Goal: Task Accomplishment & Management: Manage account settings

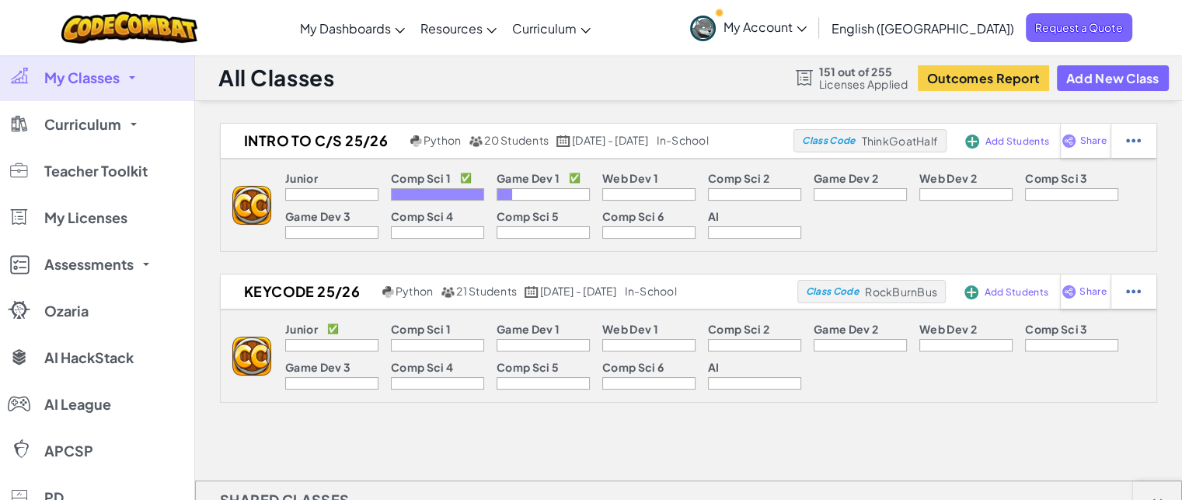
click at [511, 181] on p "Game Dev 1" at bounding box center [528, 178] width 63 height 12
click at [533, 180] on p "Game Dev 1" at bounding box center [528, 178] width 63 height 12
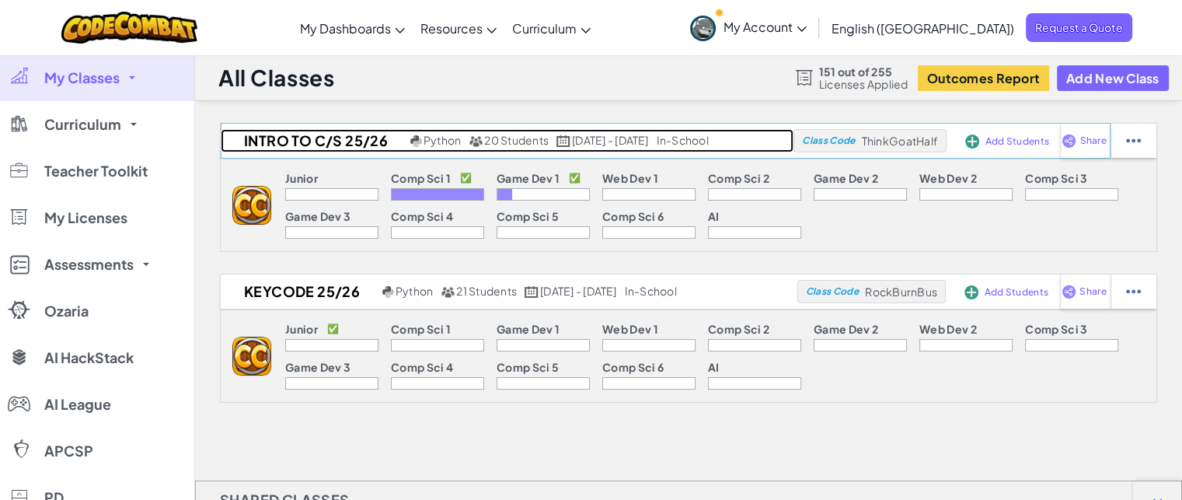
click at [289, 141] on h2 "Intro to C/S 25/26" at bounding box center [314, 140] width 186 height 23
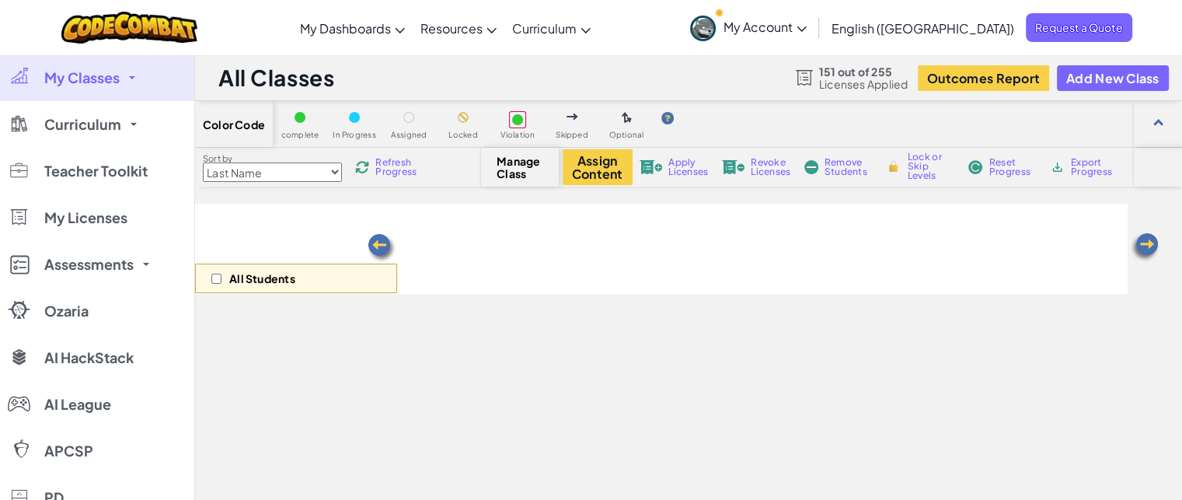
select select "5789587aad86a6efb573701e"
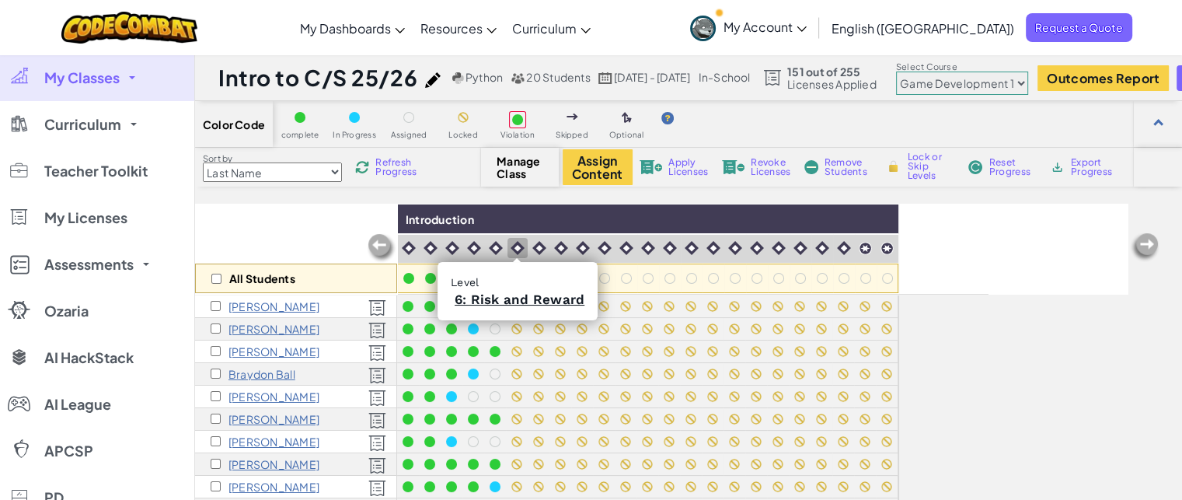
click at [511, 242] on img at bounding box center [518, 248] width 14 height 14
click at [541, 246] on img at bounding box center [539, 248] width 14 height 14
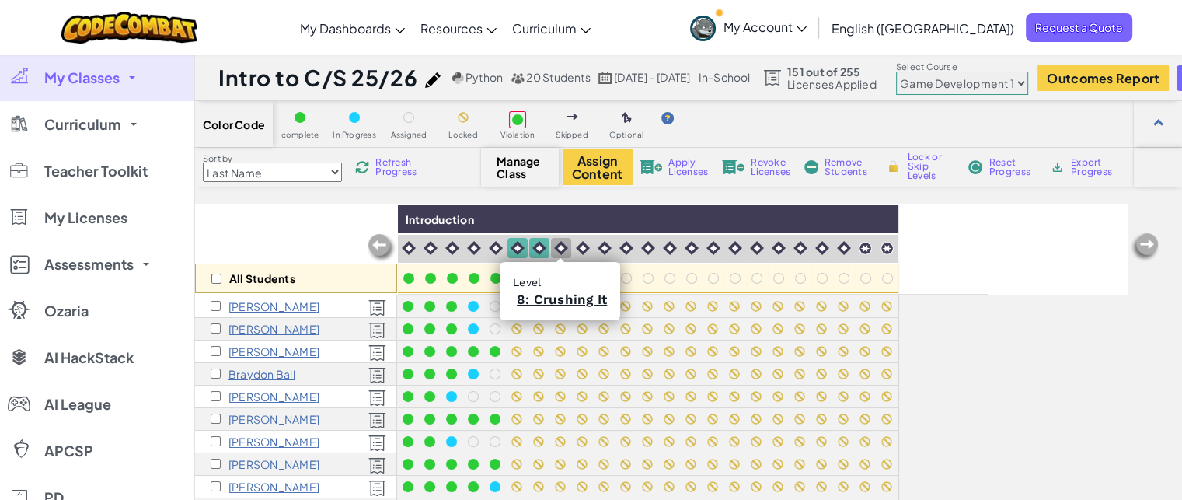
click at [557, 247] on img at bounding box center [561, 248] width 14 height 14
click at [576, 248] on img at bounding box center [583, 248] width 14 height 14
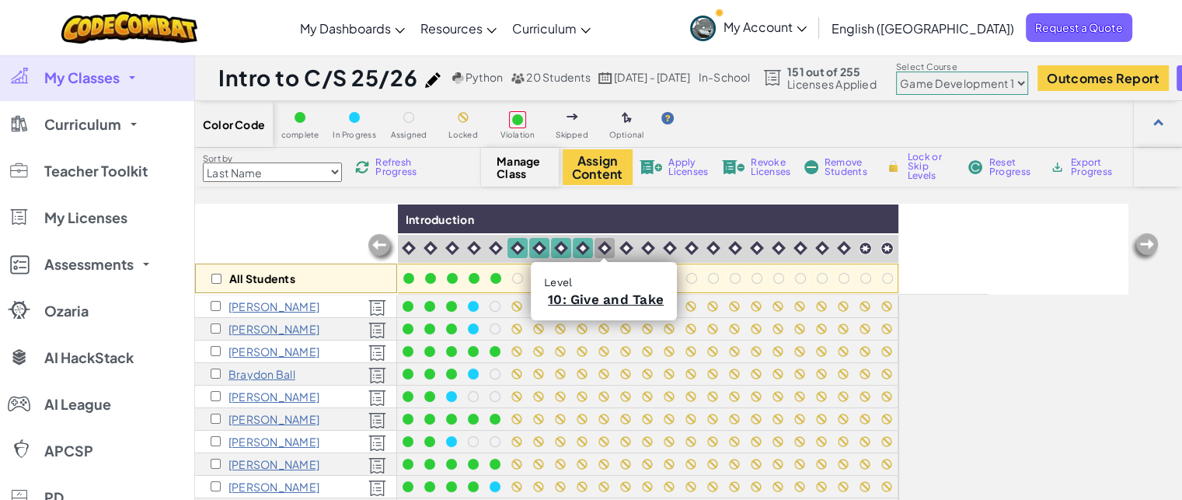
click at [609, 242] on img at bounding box center [605, 248] width 14 height 14
click at [623, 249] on img at bounding box center [626, 248] width 14 height 14
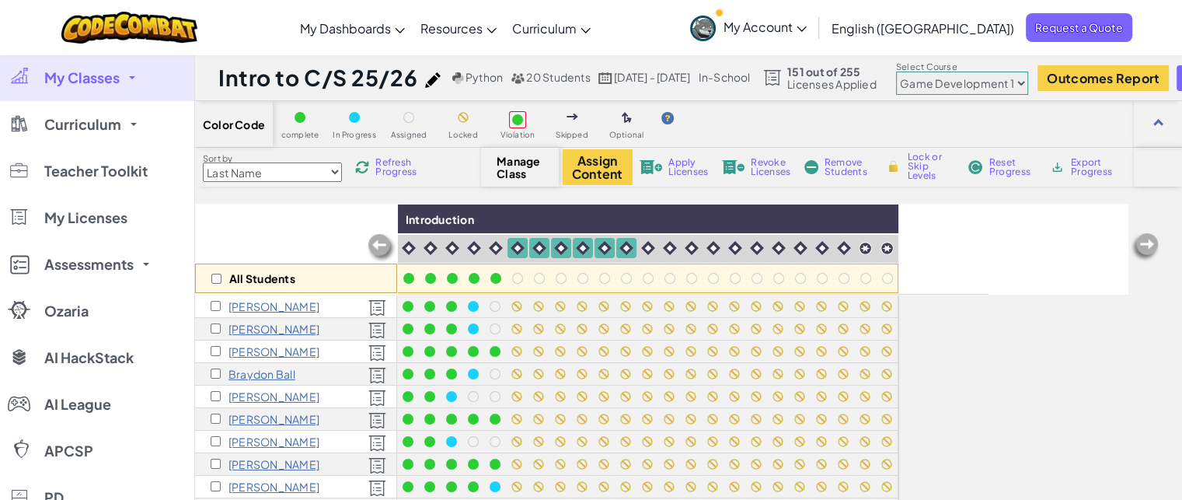
click at [914, 165] on span "Lock or Skip Levels" at bounding box center [931, 166] width 46 height 28
checkbox input "true"
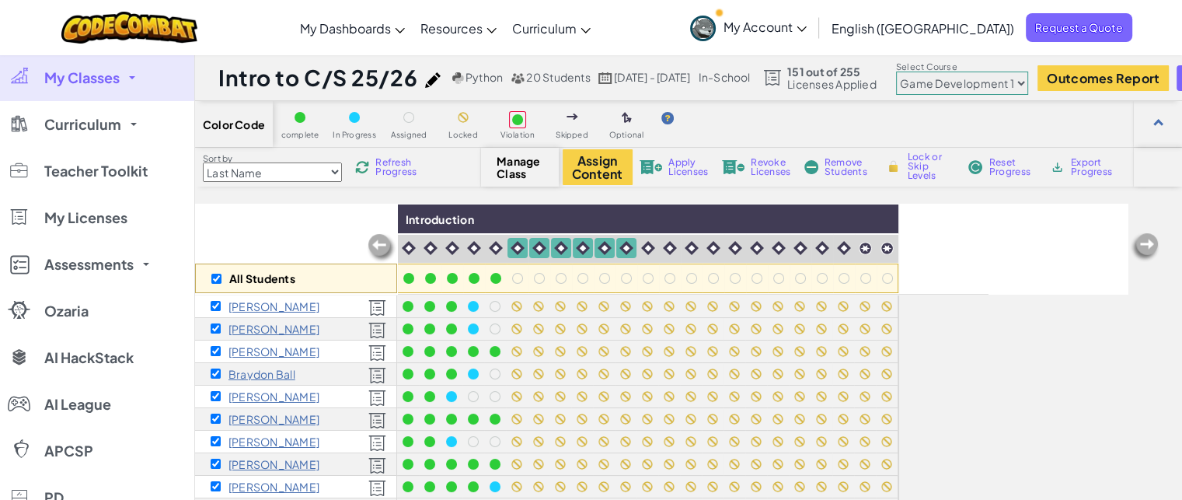
checkbox input "true"
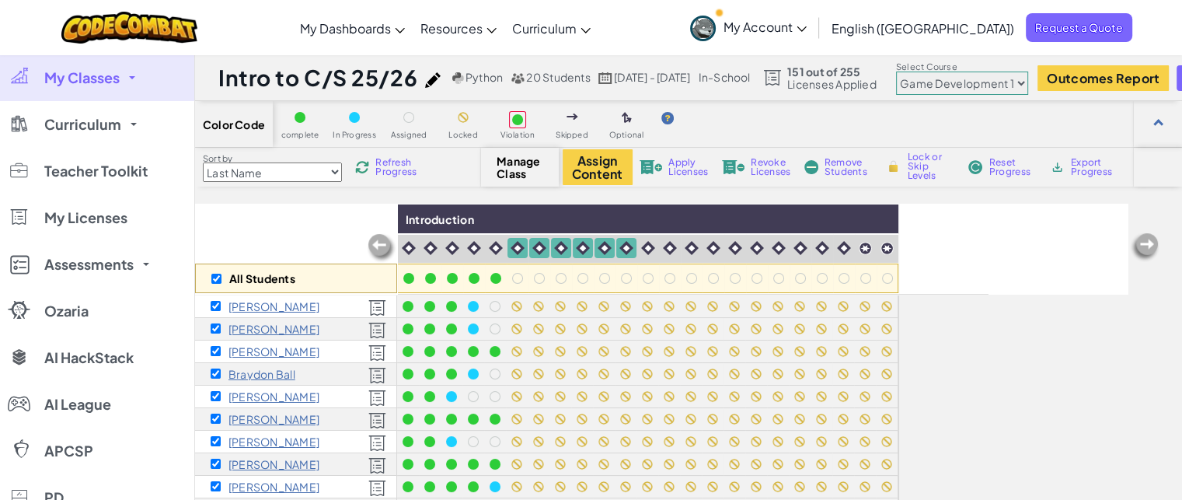
checkbox input "true"
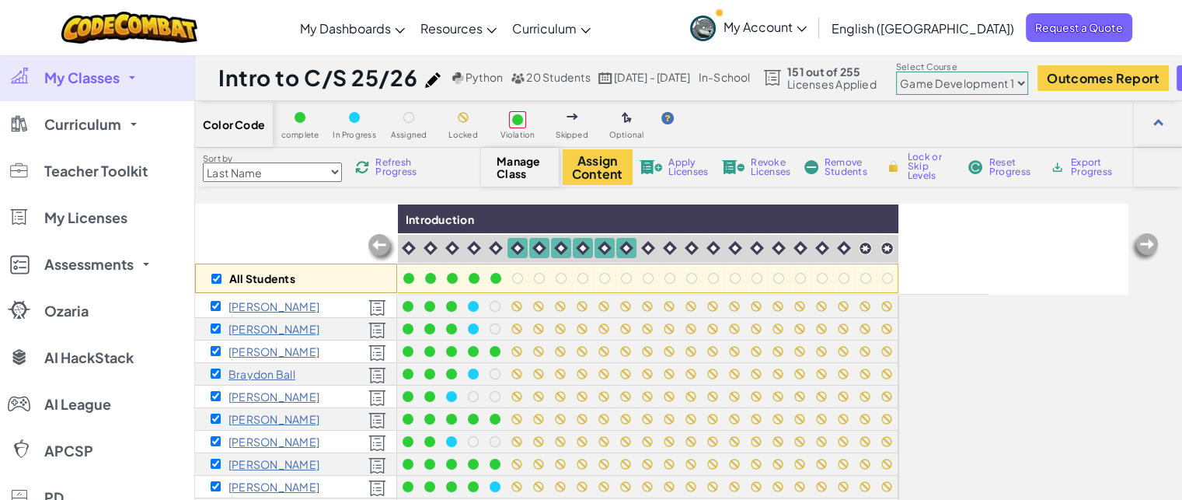
checkbox input "true"
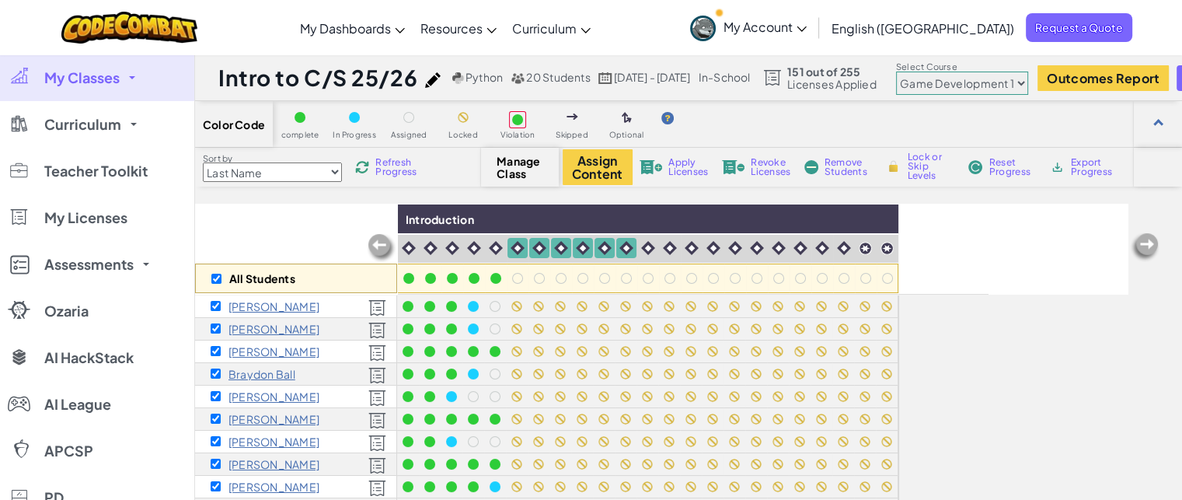
checkbox input "true"
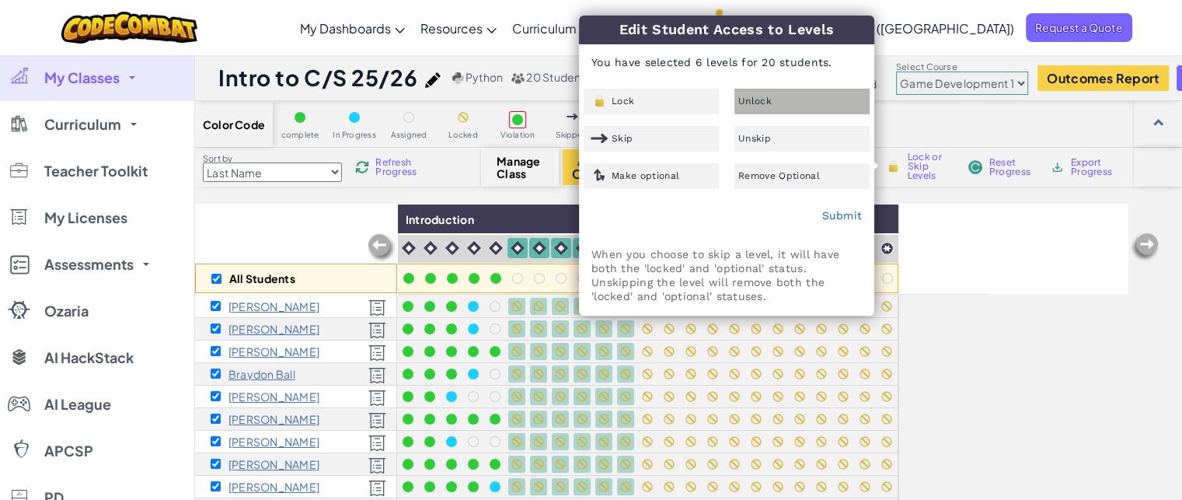
click at [773, 97] on div "Unlock" at bounding box center [802, 102] width 135 height 26
click at [844, 214] on link "Submit" at bounding box center [842, 215] width 40 height 12
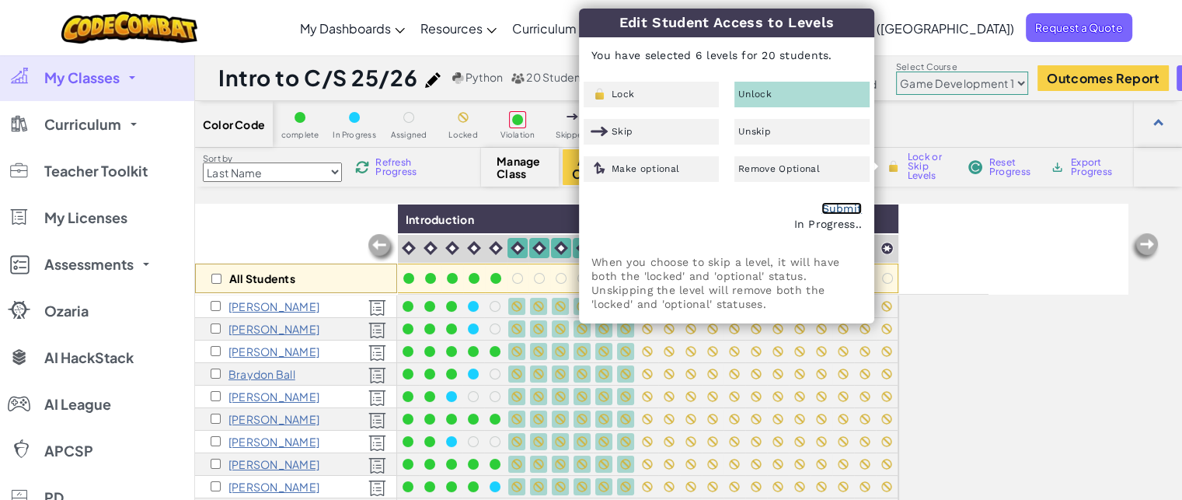
checkbox input "false"
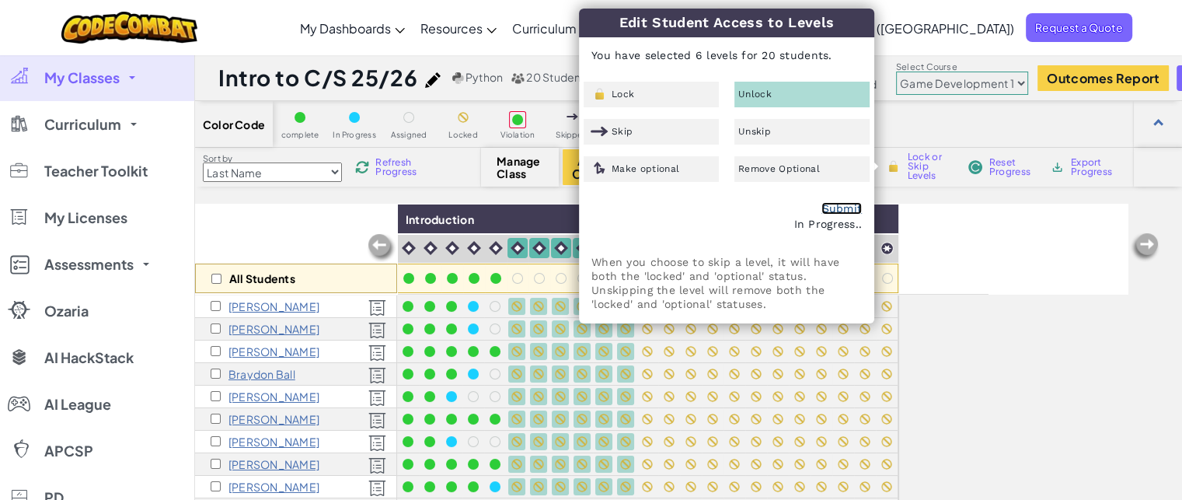
checkbox input "false"
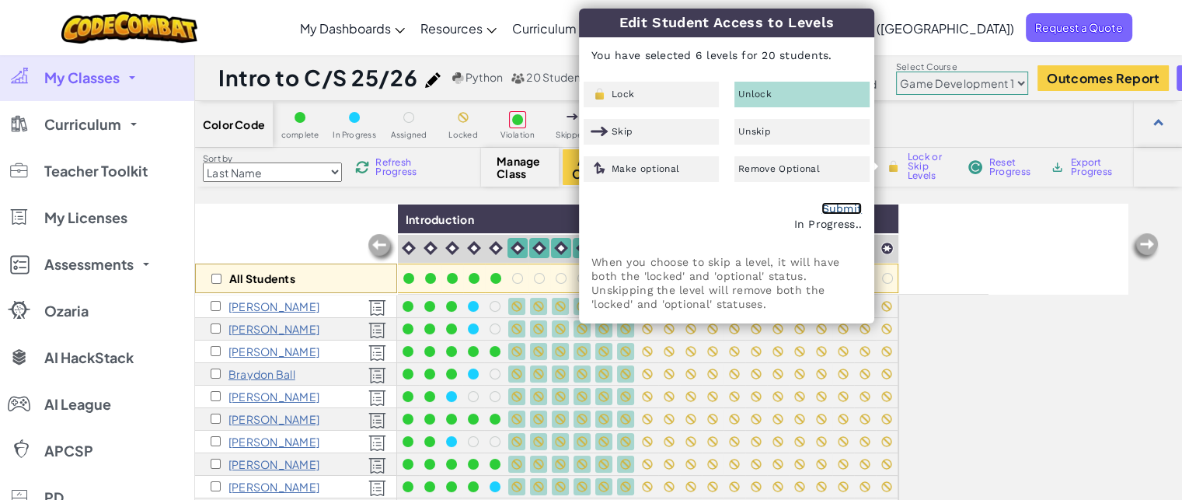
checkbox input "false"
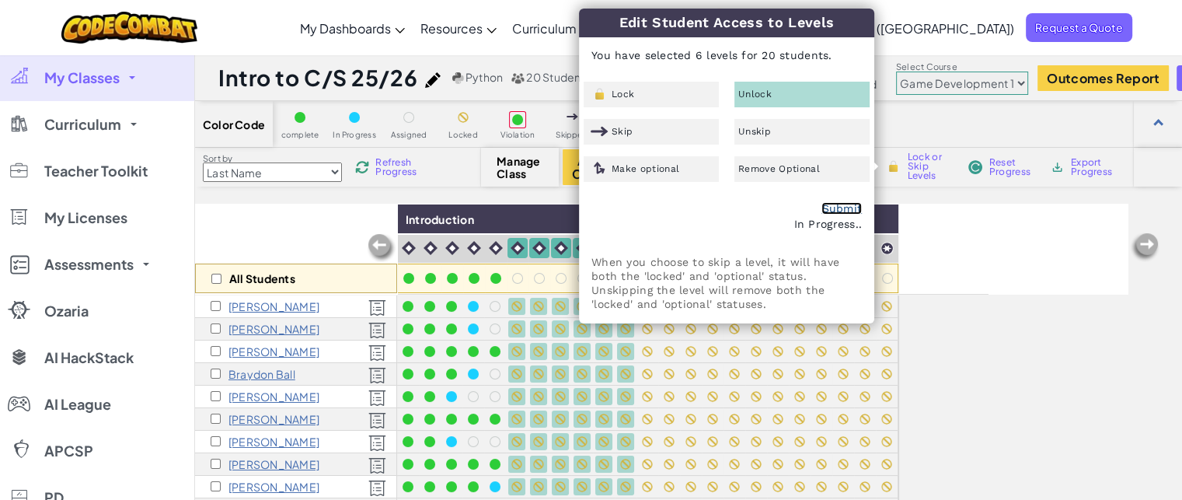
checkbox input "false"
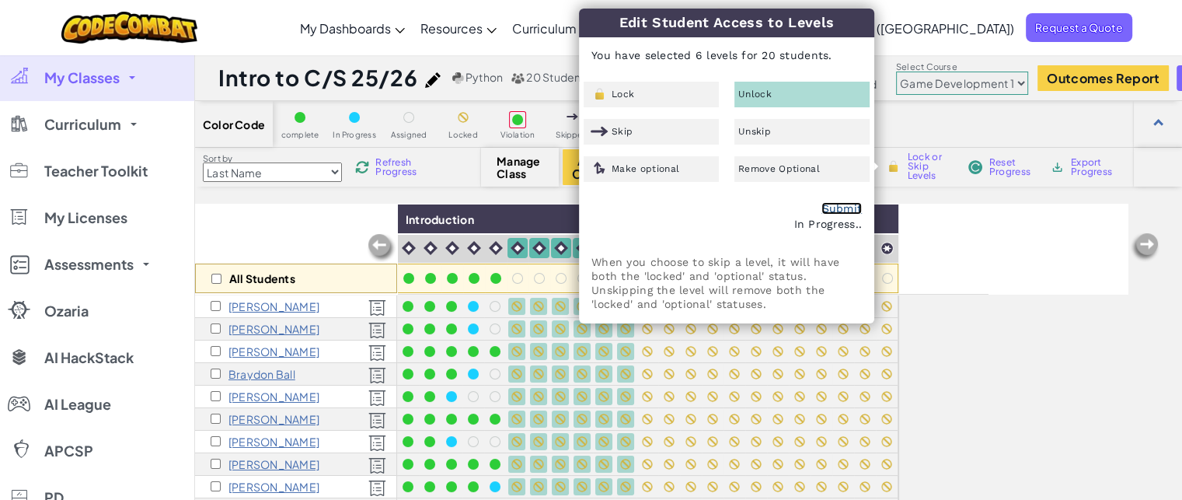
checkbox input "false"
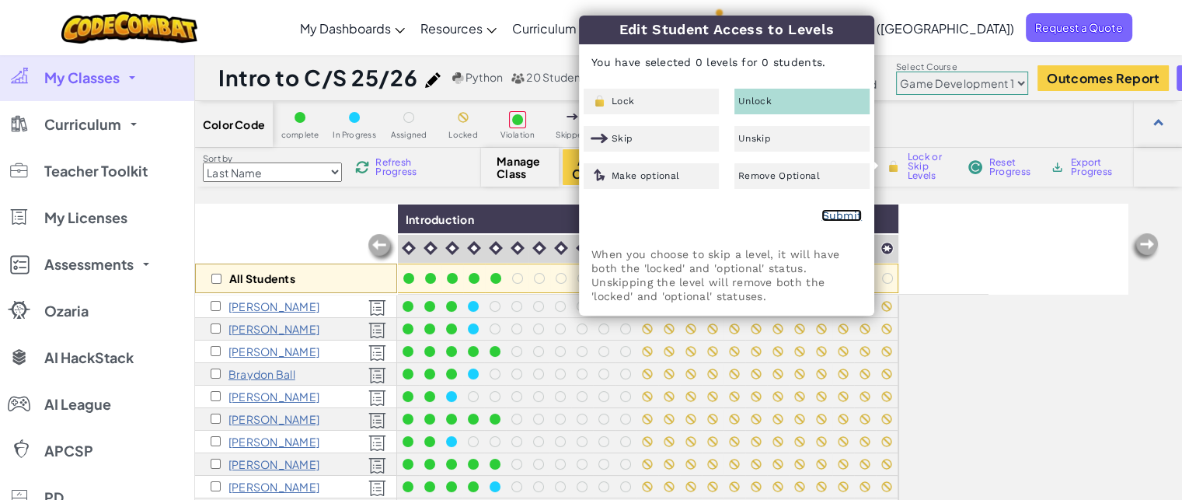
click at [849, 220] on link "Submit" at bounding box center [842, 215] width 40 height 12
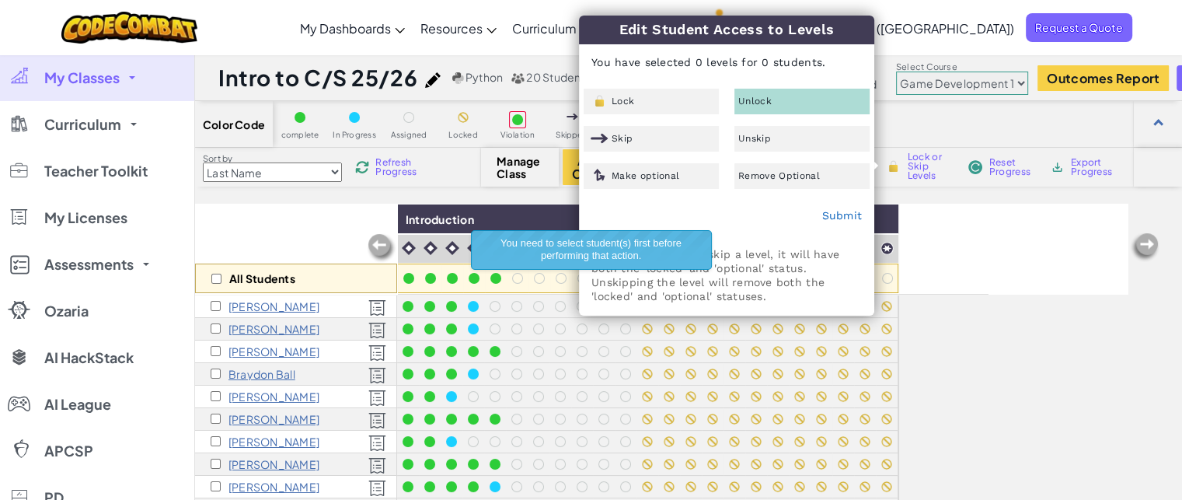
click at [1057, 324] on div "All Students Introduction Jennifer Ashley Cole Avey Abigail Balentine Braydon B…" at bounding box center [661, 421] width 933 height 435
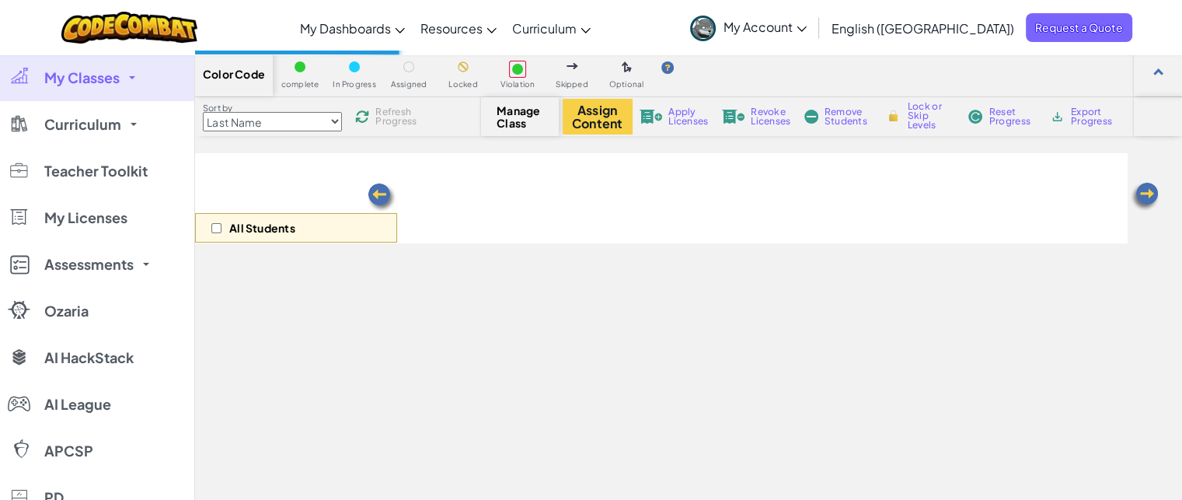
scroll to position [78, 0]
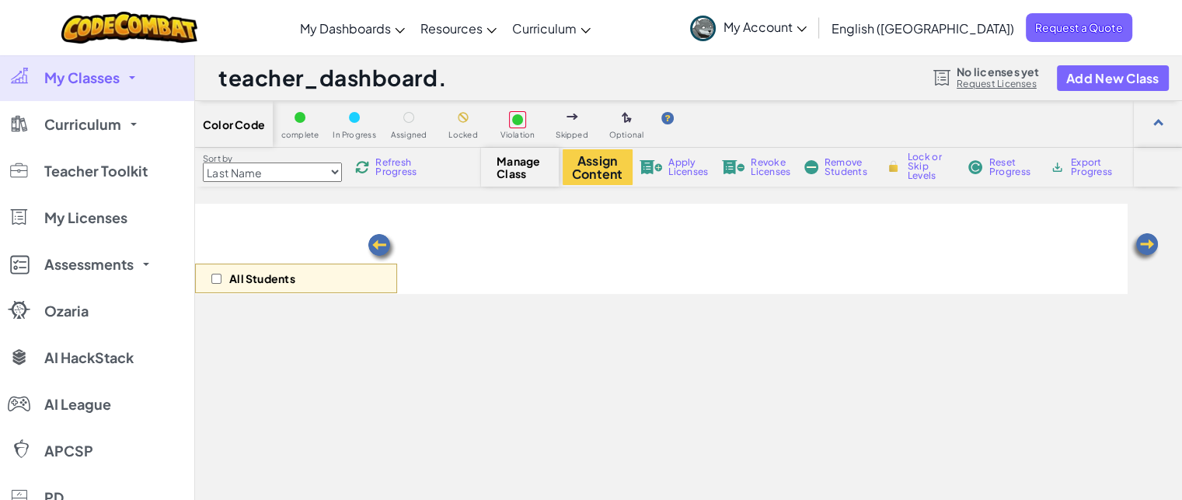
select select "5789587aad86a6efb573701e"
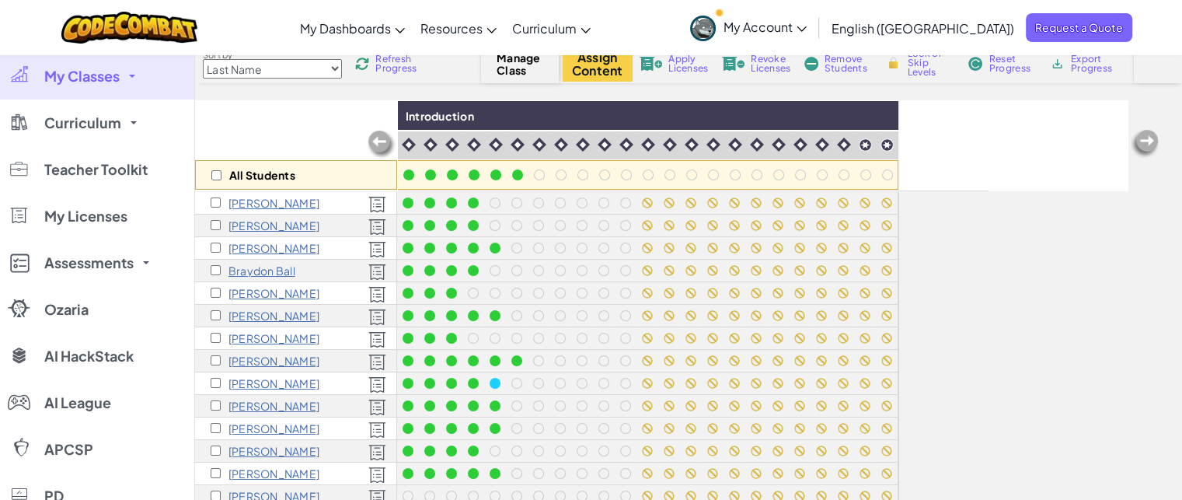
scroll to position [77, 0]
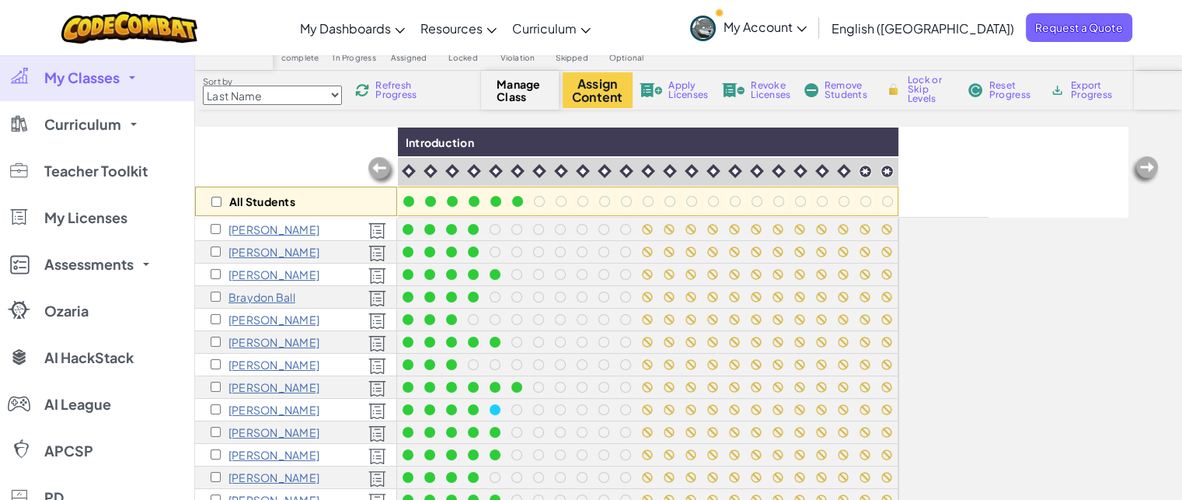
click at [404, 87] on span "Refresh Progress" at bounding box center [399, 90] width 48 height 19
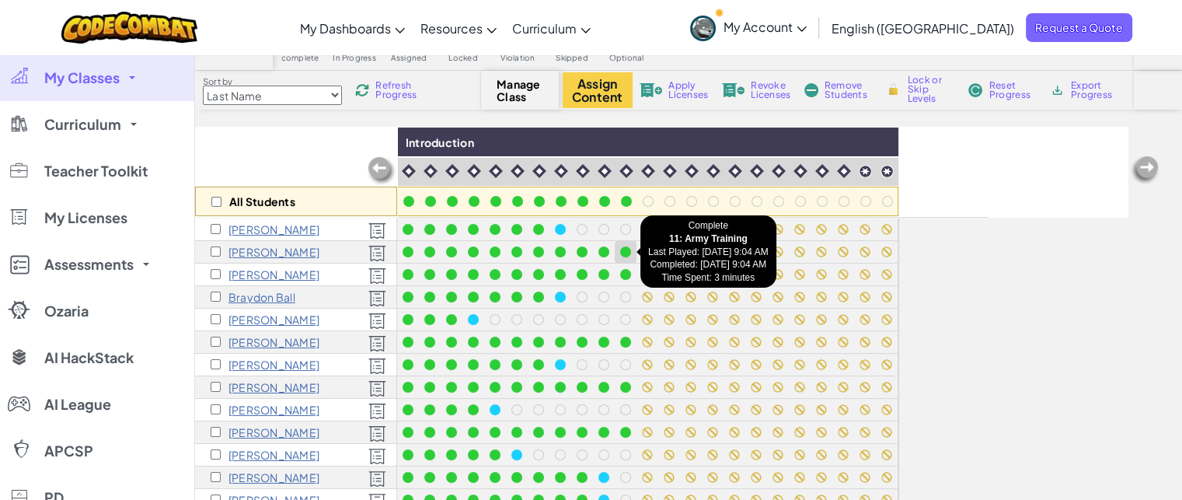
click at [625, 248] on div at bounding box center [625, 251] width 11 height 11
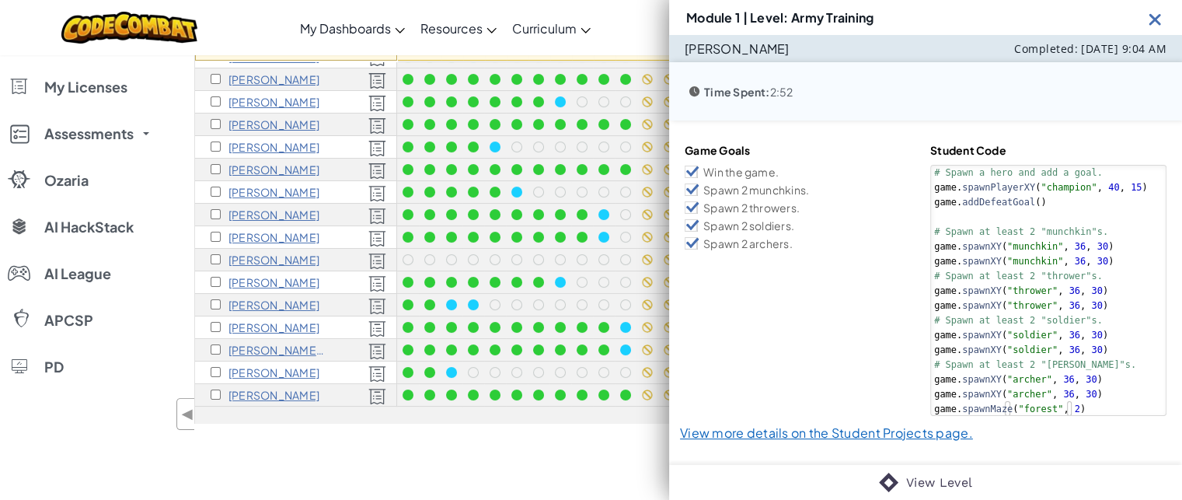
scroll to position [0, 0]
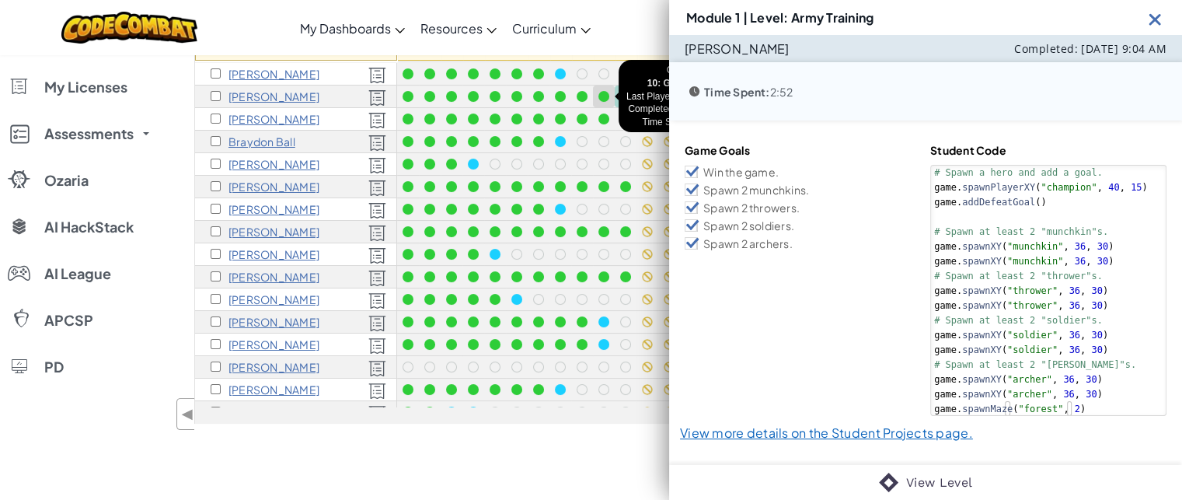
click at [602, 91] on div at bounding box center [603, 96] width 11 height 11
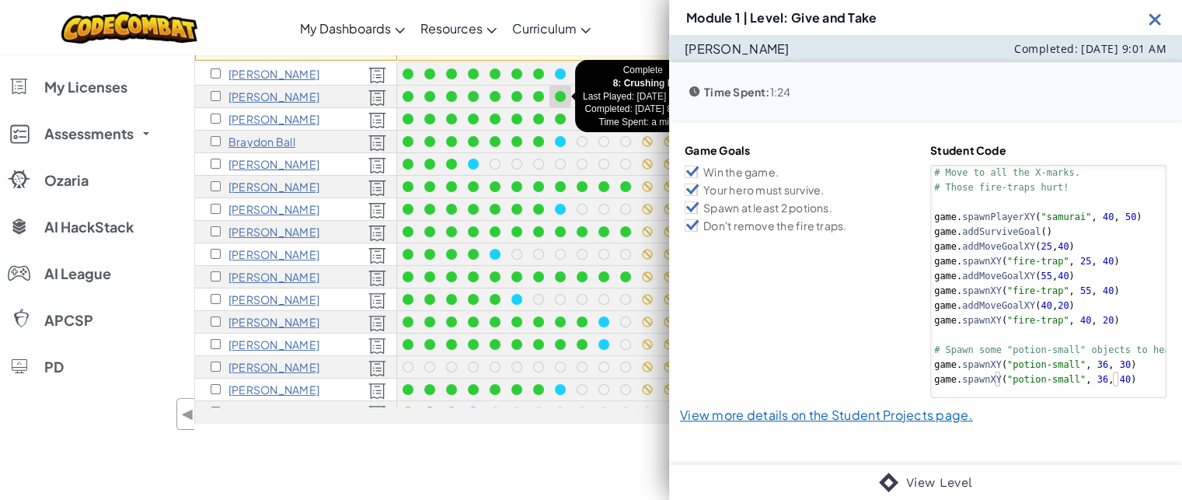
click at [564, 92] on div at bounding box center [560, 96] width 11 height 11
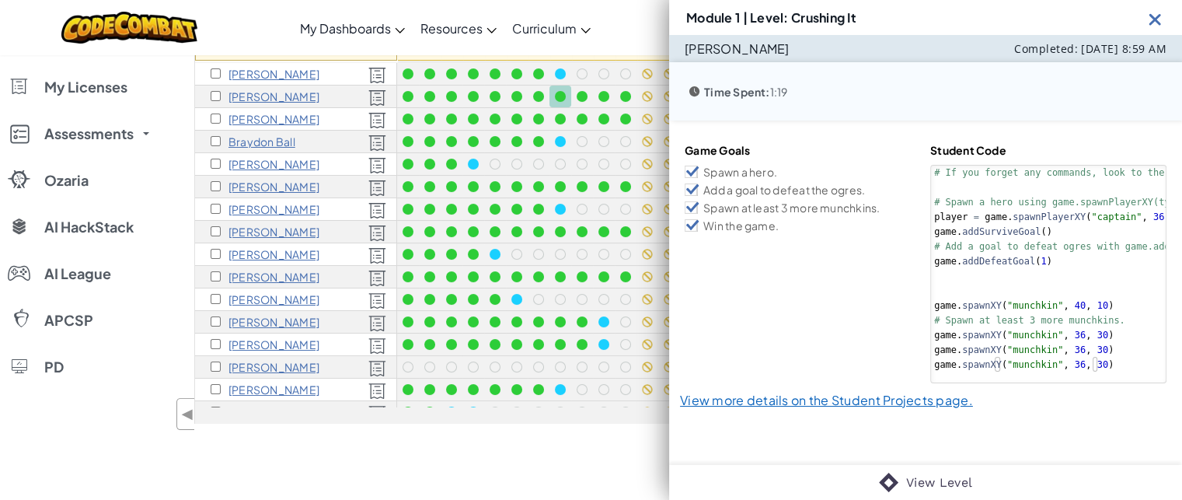
type textarea "# Spawn at least 3 more munchkins."
click at [1021, 316] on div "# If you forget any commands, look to the left of the code window! # Spawn a he…" at bounding box center [1103, 284] width 344 height 236
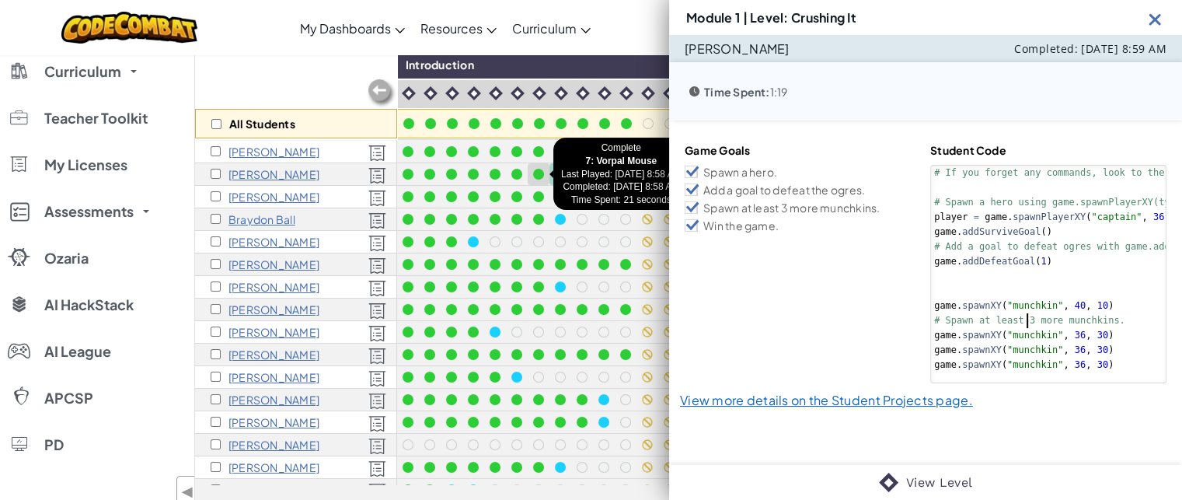
click at [535, 170] on div at bounding box center [538, 174] width 11 height 11
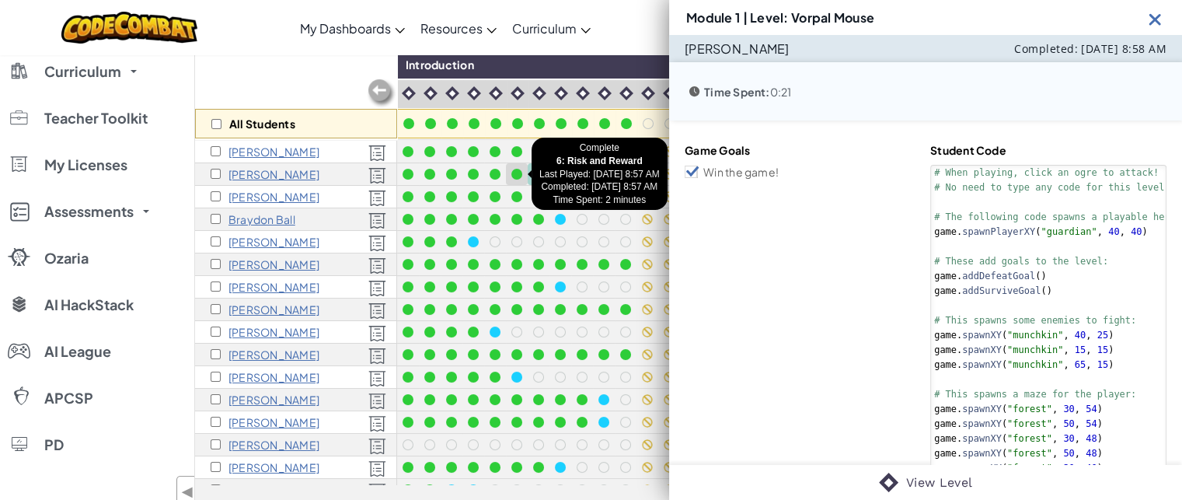
click at [513, 171] on div at bounding box center [516, 174] width 11 height 11
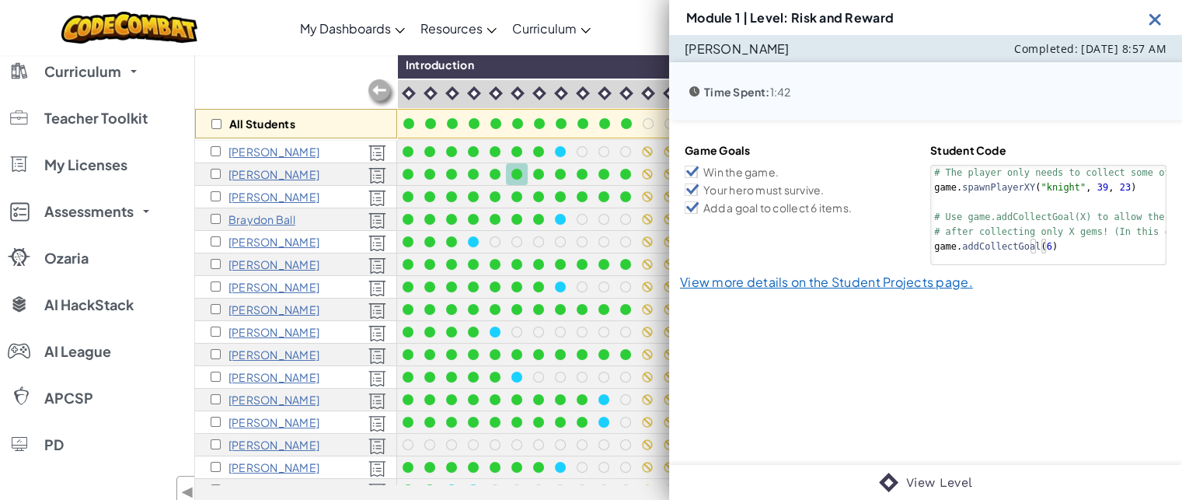
click at [1156, 16] on img at bounding box center [1155, 18] width 19 height 19
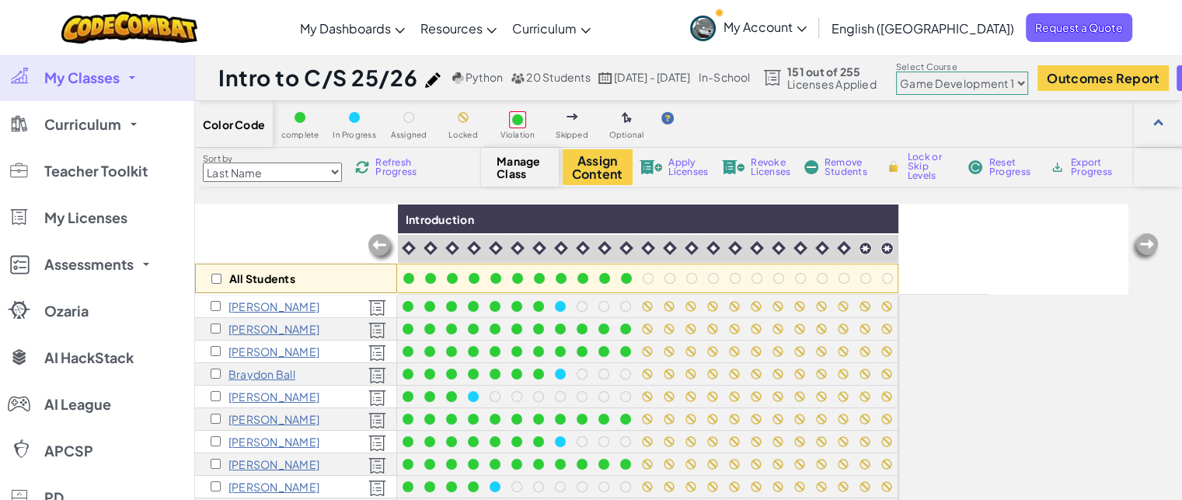
click at [414, 179] on div "Sort by Last Name first Name Progress (High to Low) Progress (Low to Hight) Ref…" at bounding box center [338, 167] width 286 height 30
click at [417, 164] on span "Refresh Progress" at bounding box center [399, 167] width 48 height 19
click at [401, 148] on div "Sort by Last Name first Name Progress (High to Low) Progress (Low to Hight) Ref…" at bounding box center [688, 167] width 987 height 39
click at [395, 163] on span "Refresh Progress" at bounding box center [399, 167] width 48 height 19
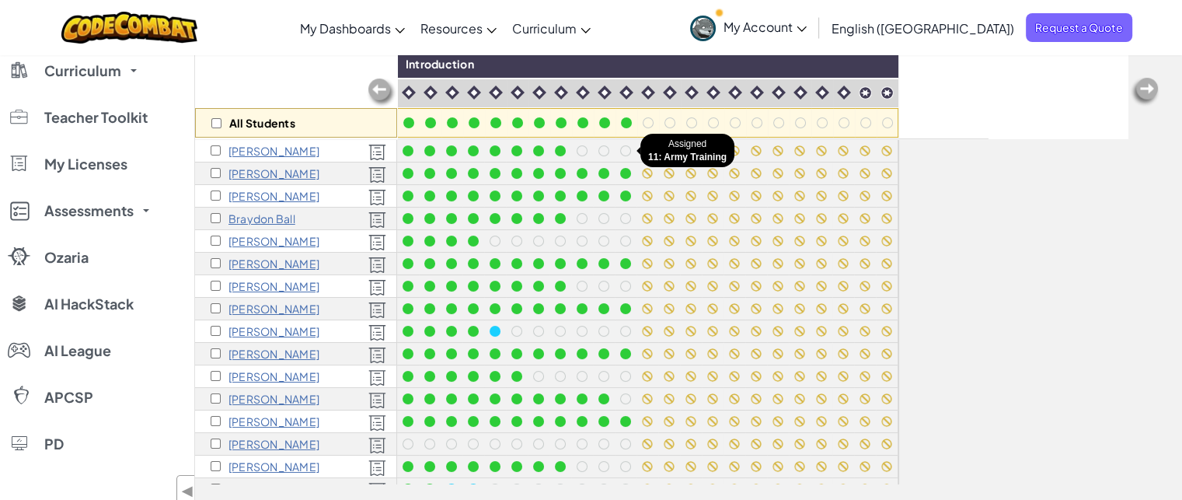
click at [620, 148] on div at bounding box center [625, 150] width 11 height 11
click at [623, 148] on div at bounding box center [625, 150] width 11 height 11
click at [598, 148] on div at bounding box center [603, 150] width 11 height 11
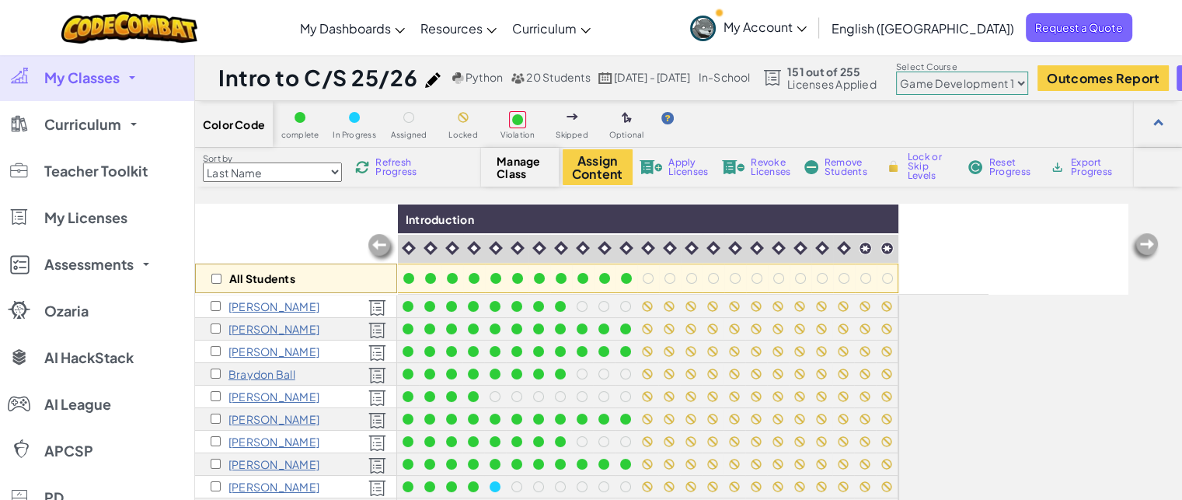
click at [387, 167] on span "Refresh Progress" at bounding box center [399, 167] width 48 height 19
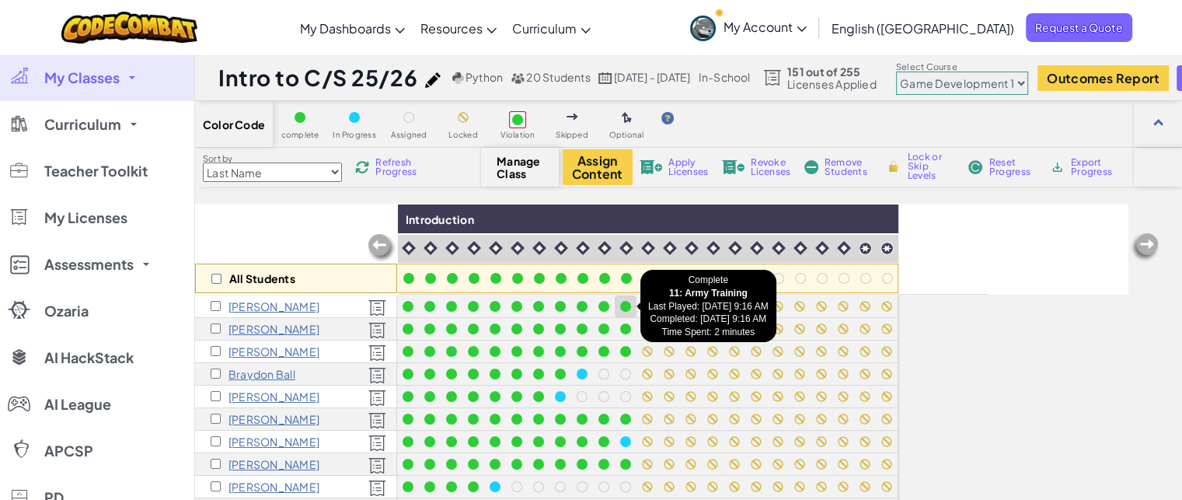
click at [626, 301] on div at bounding box center [625, 306] width 11 height 11
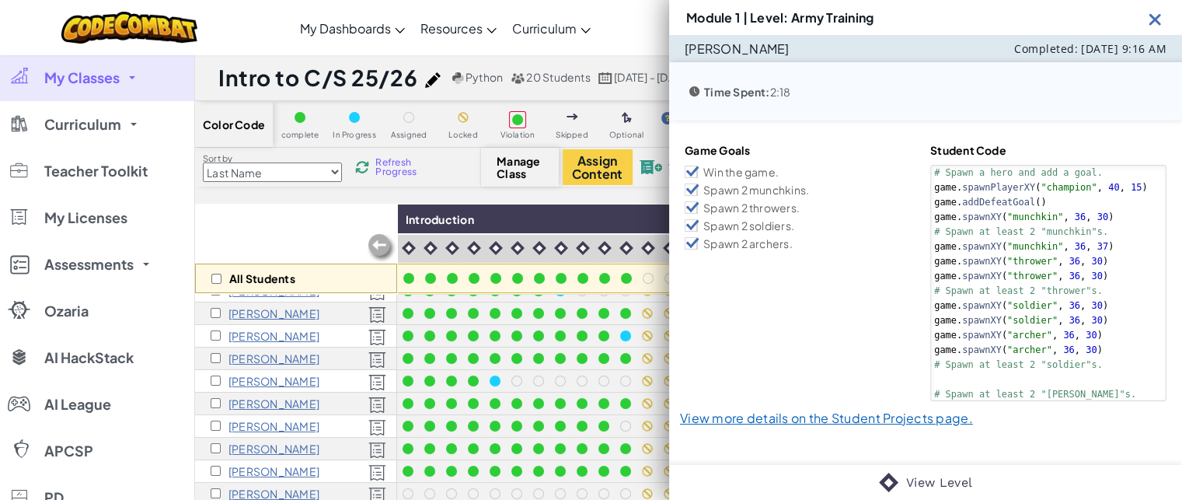
scroll to position [118, 0]
click at [920, 484] on link "View Level" at bounding box center [939, 482] width 66 height 19
drag, startPoint x: 1160, startPoint y: 30, endPoint x: 1101, endPoint y: 74, distance: 72.8
click at [1160, 30] on div "Module 1 | Level: Army Training" at bounding box center [925, 17] width 513 height 35
click at [1146, 27] on img at bounding box center [1155, 18] width 19 height 19
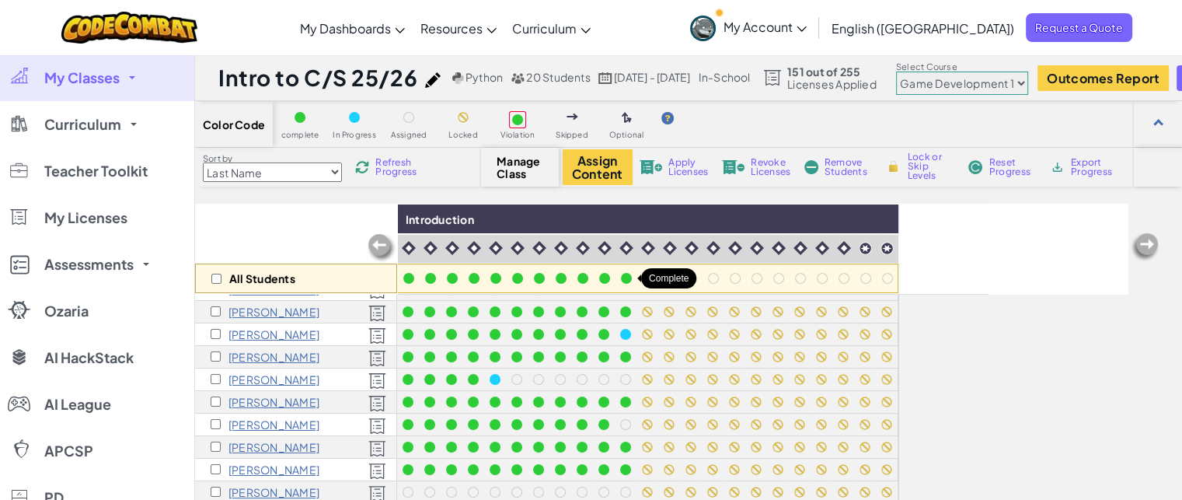
click at [629, 277] on div at bounding box center [626, 278] width 11 height 11
drag, startPoint x: 628, startPoint y: 277, endPoint x: 275, endPoint y: 233, distance: 355.6
click at [275, 233] on div "All Students" at bounding box center [296, 249] width 202 height 90
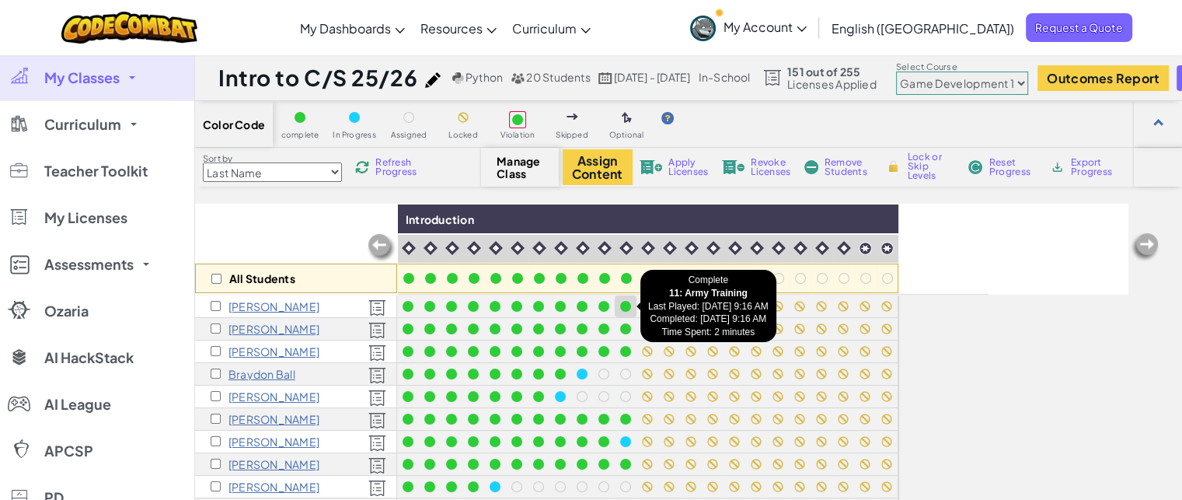
click at [625, 306] on div at bounding box center [625, 306] width 11 height 11
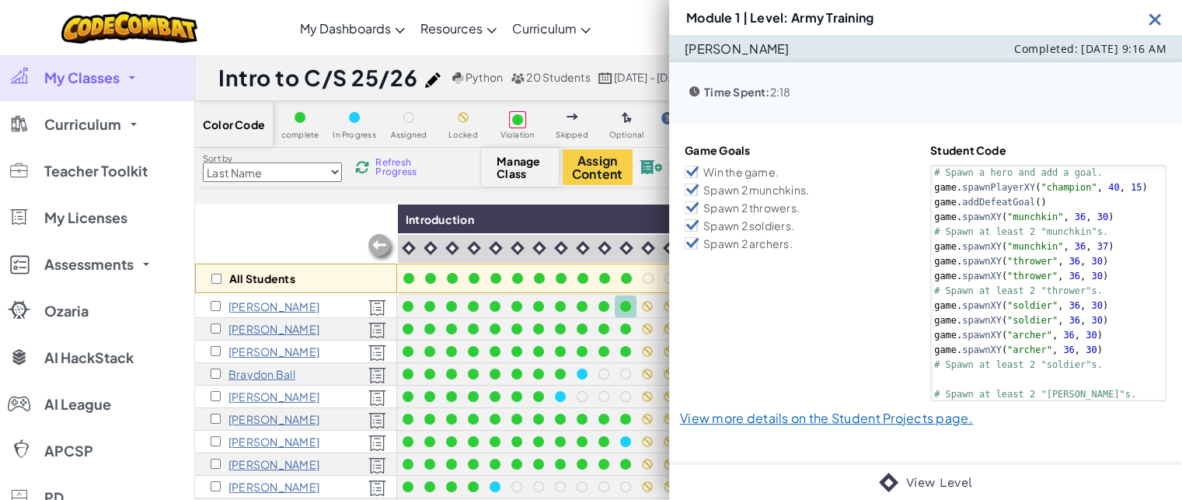
drag, startPoint x: 625, startPoint y: 306, endPoint x: 1028, endPoint y: 432, distance: 422.6
click at [1028, 432] on div "Game Goals Win the game. Spawn 2 munchkins. Spawn 2 throwers. Spawn 2 soldiers.…" at bounding box center [925, 283] width 513 height 326
click at [927, 428] on div "Game Goals Win the game. Spawn 2 munchkins. Spawn 2 throwers. Spawn 2 soldiers.…" at bounding box center [925, 283] width 513 height 326
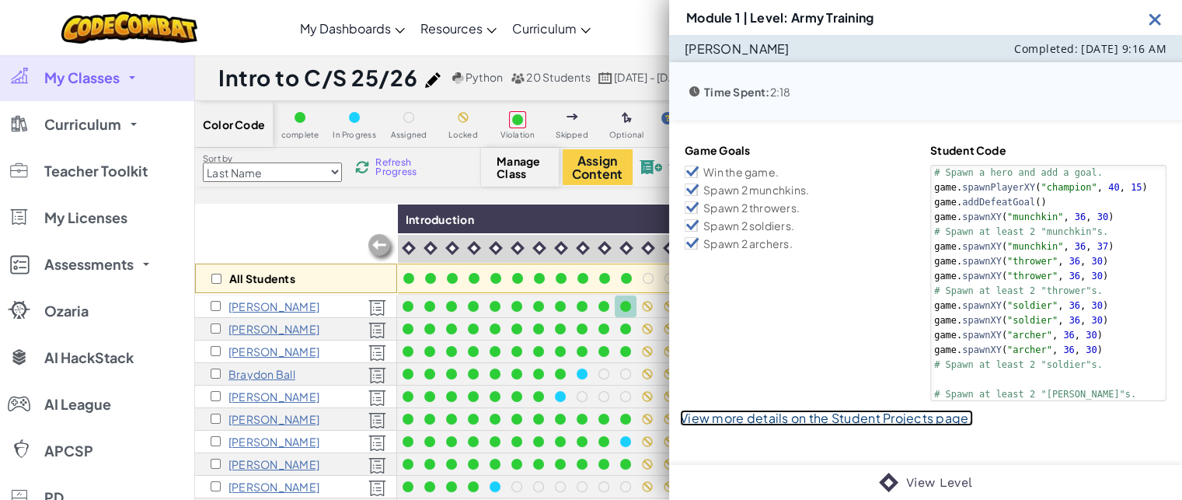
click at [923, 421] on link "View more details on the Student Projects page." at bounding box center [826, 418] width 293 height 16
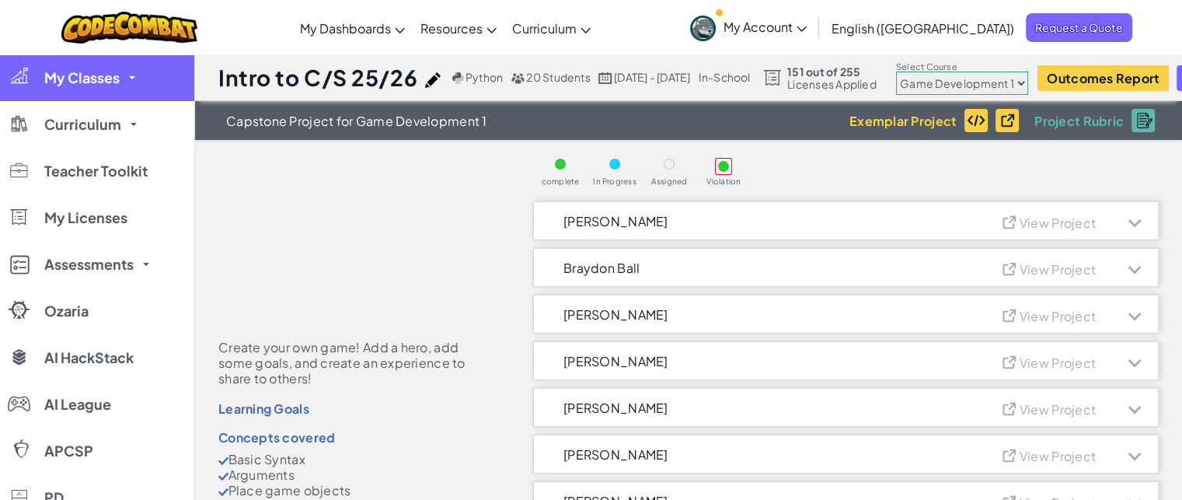
click at [37, 77] on link "My Classes" at bounding box center [97, 77] width 194 height 47
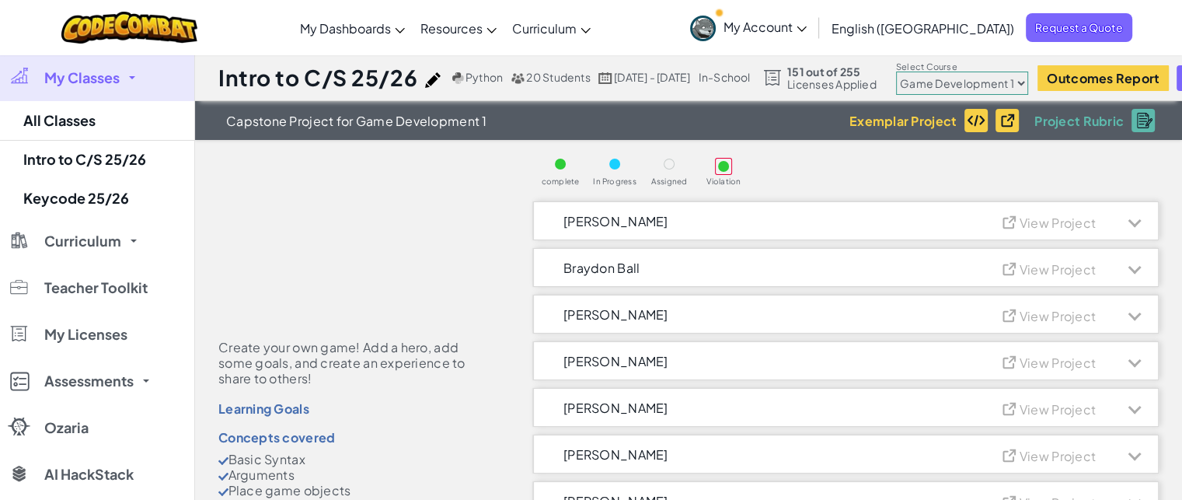
click at [167, 0] on div at bounding box center [129, 27] width 159 height 55
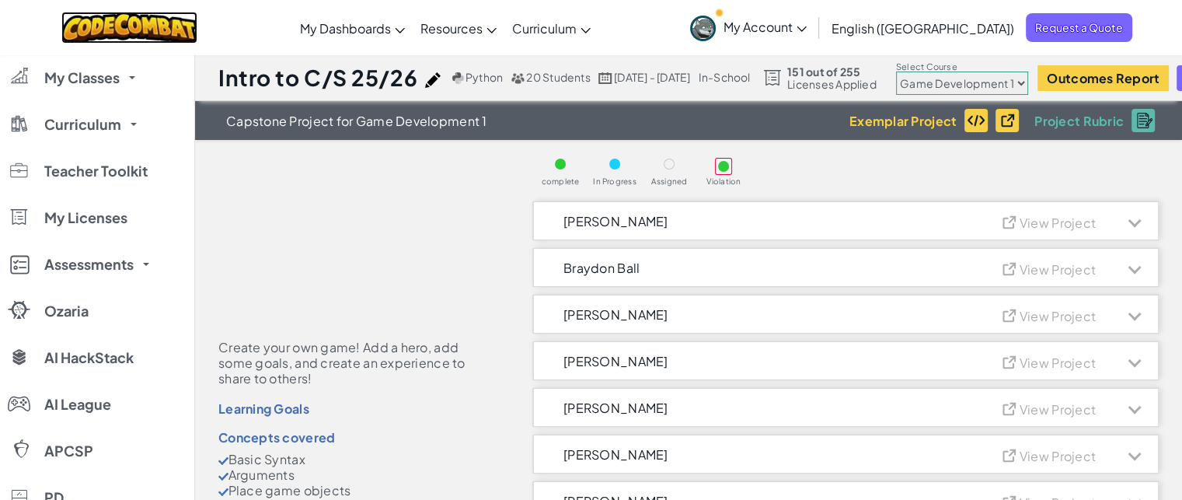
click at [161, 24] on img at bounding box center [129, 28] width 136 height 32
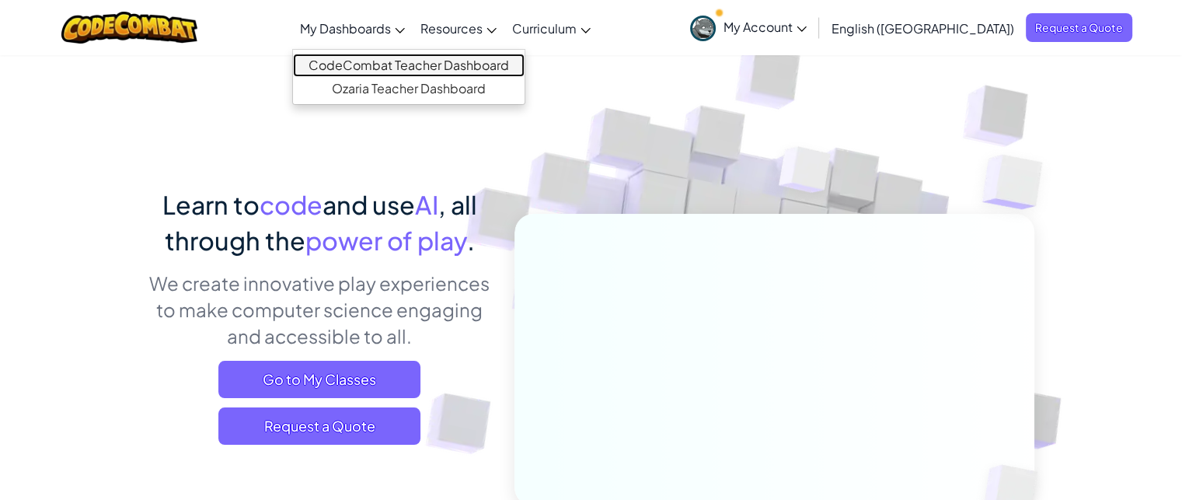
click at [432, 62] on link "CodeCombat Teacher Dashboard" at bounding box center [409, 65] width 232 height 23
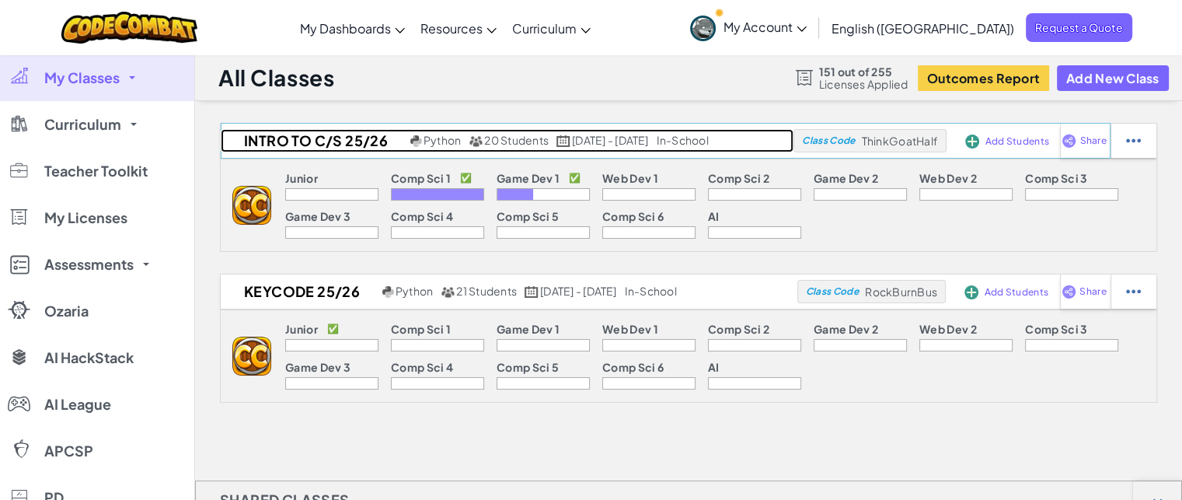
click at [295, 140] on h2 "Intro to C/S 25/26" at bounding box center [314, 140] width 186 height 23
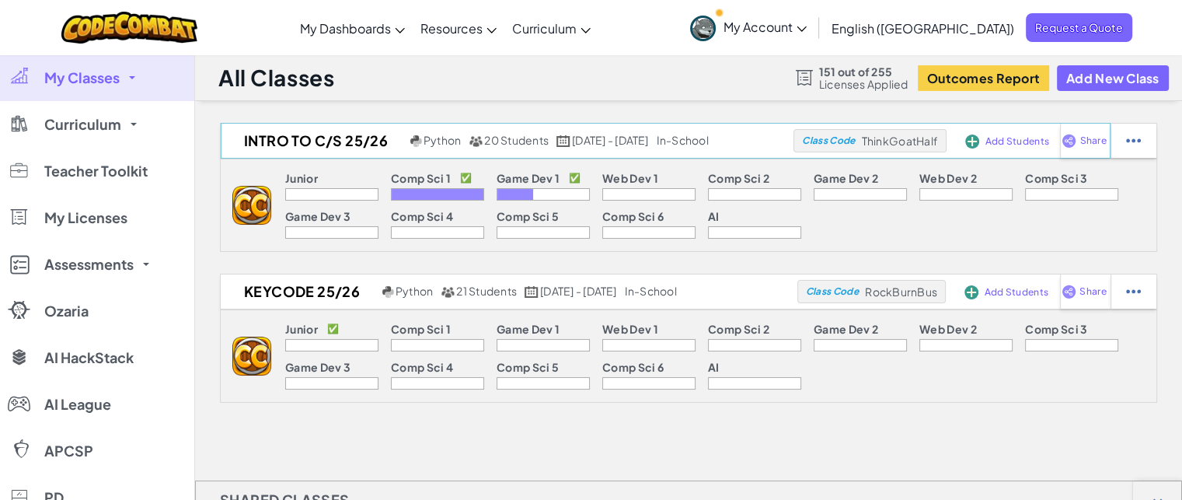
select select "5789587aad86a6efb573701e"
